Goal: Entertainment & Leisure: Browse casually

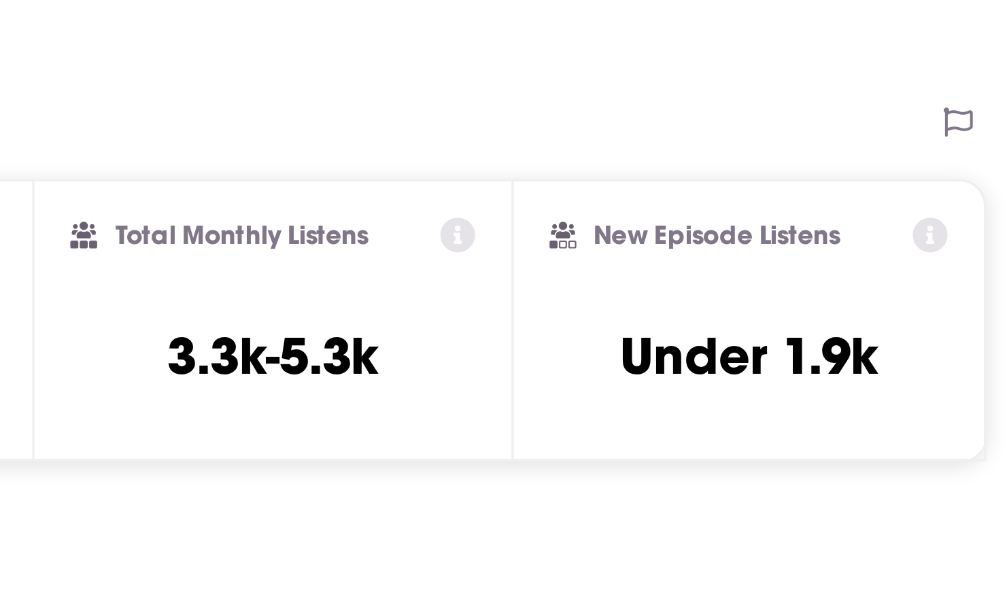
scroll to position [26, 0]
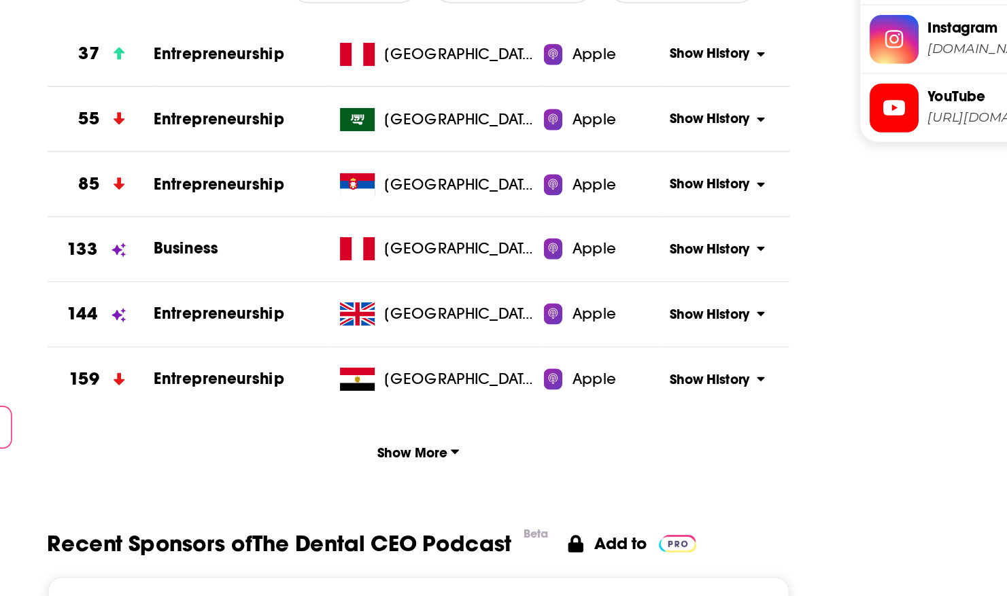
scroll to position [1427, 0]
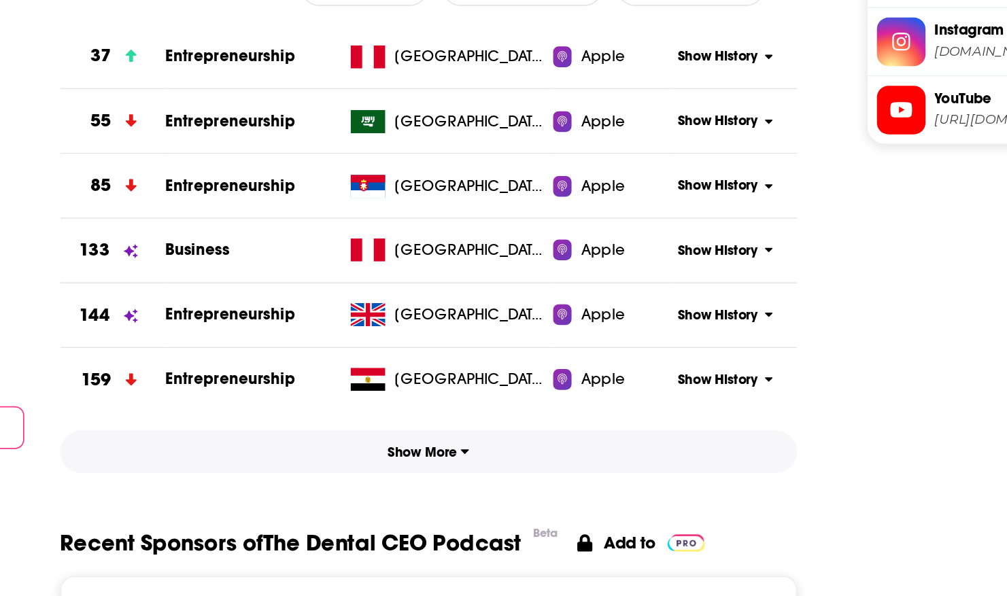
click at [501, 392] on button "Show More" at bounding box center [445, 385] width 434 height 25
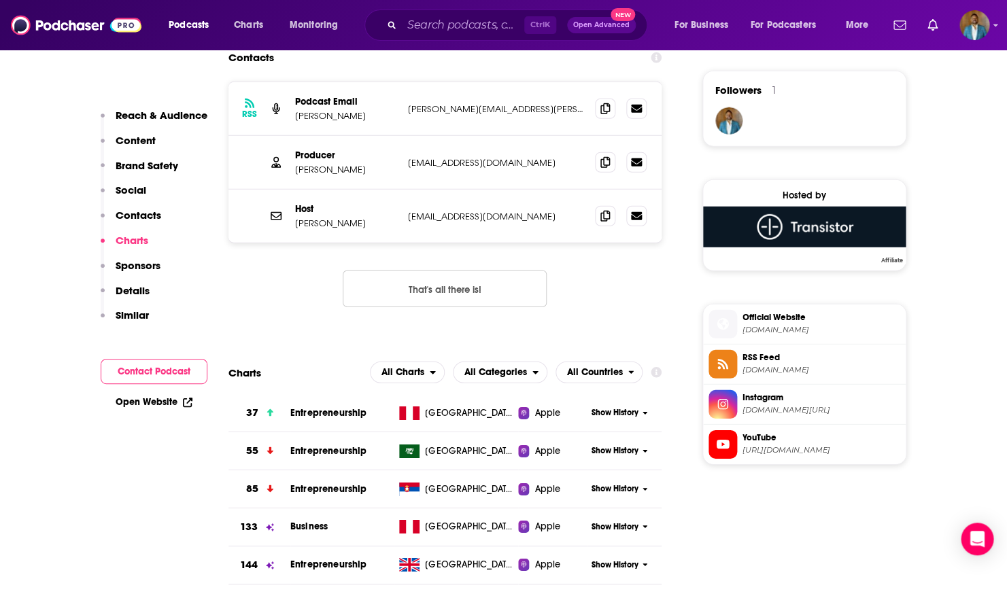
scroll to position [1167, 0]
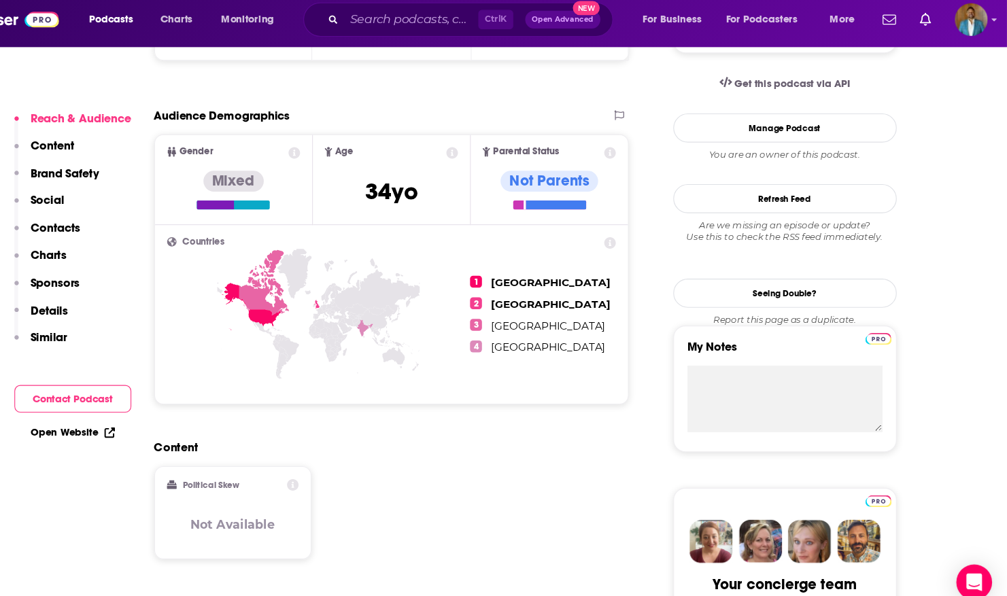
scroll to position [439, 0]
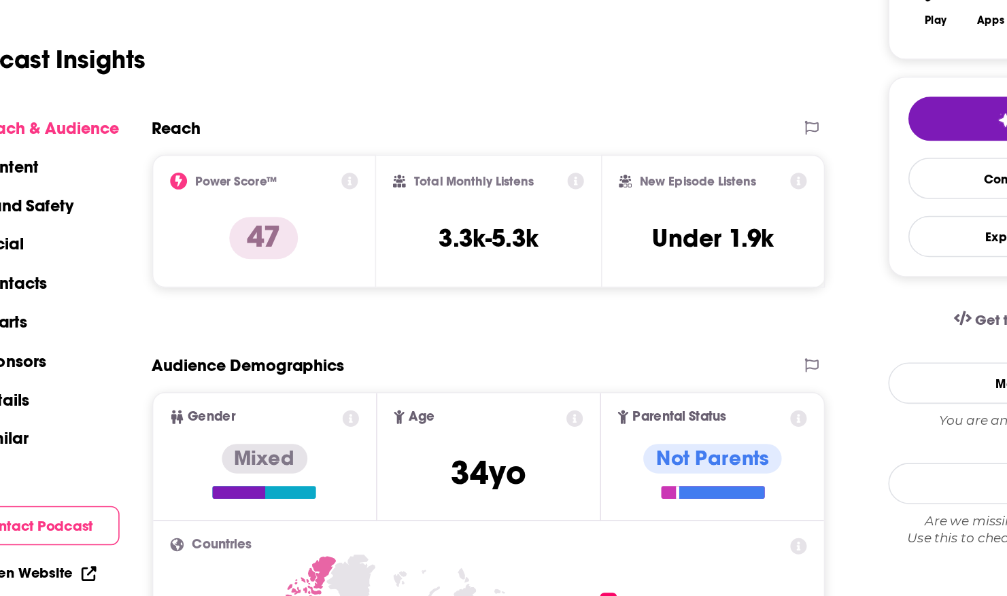
scroll to position [144, 0]
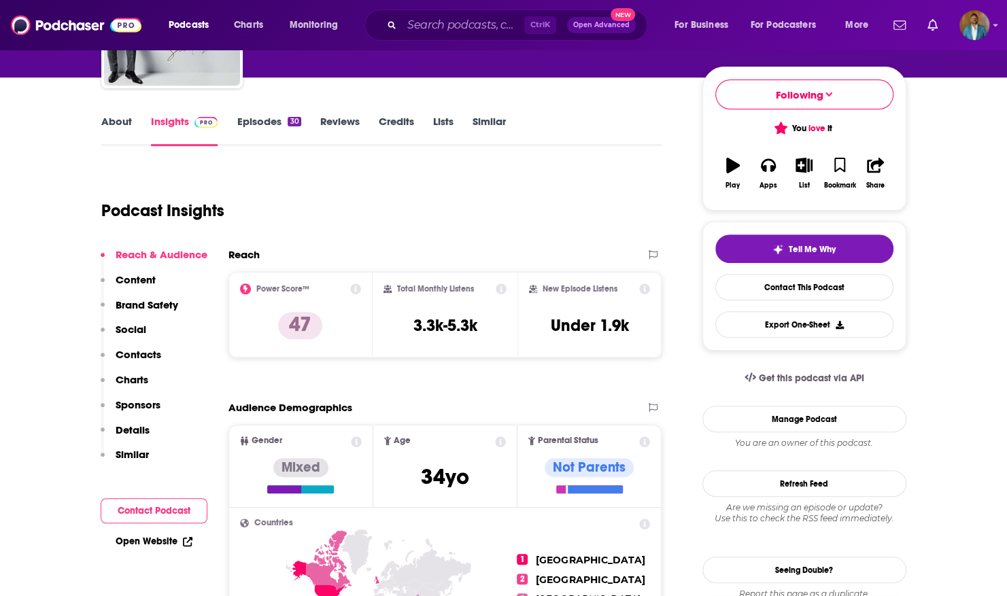
click at [505, 288] on icon at bounding box center [501, 289] width 11 height 11
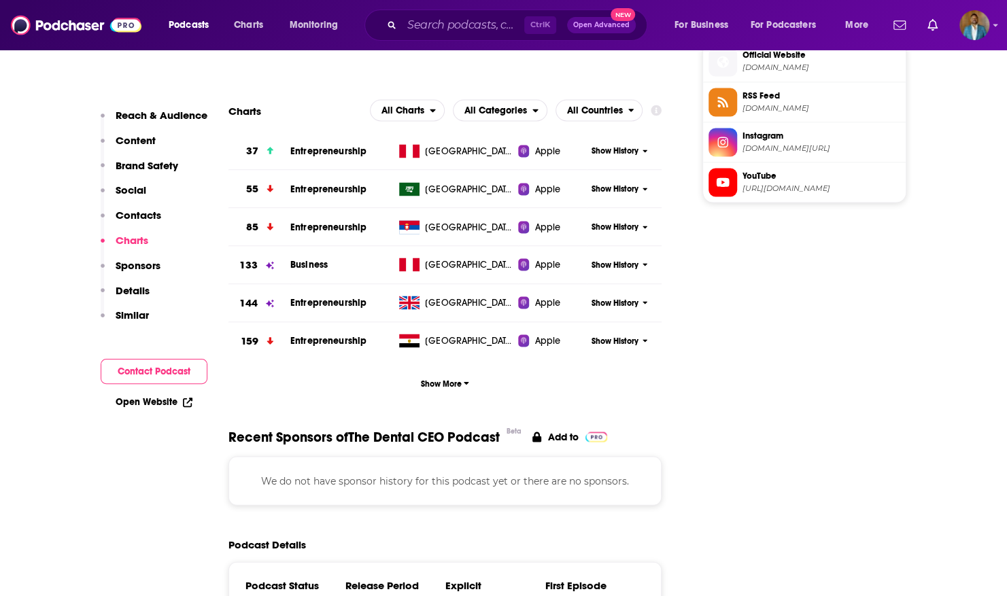
scroll to position [1435, 0]
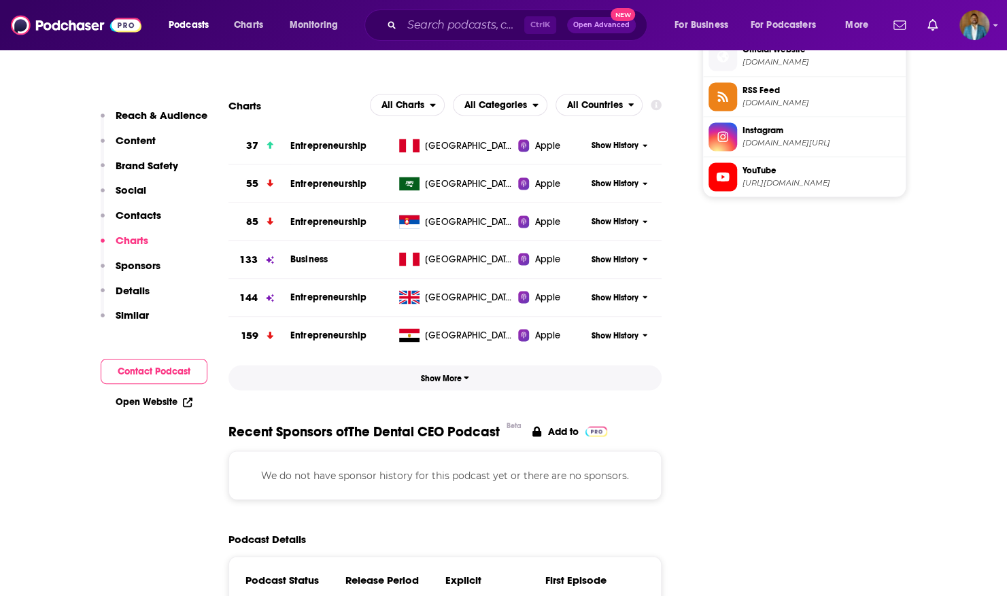
click at [486, 379] on button "Show More" at bounding box center [445, 377] width 434 height 25
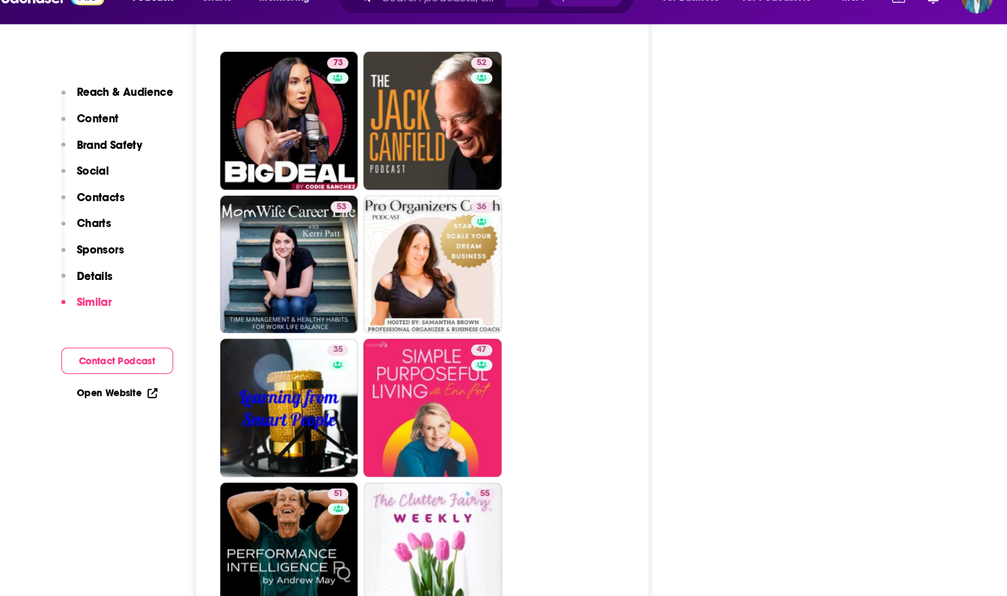
scroll to position [2935, 0]
